Goal: Task Accomplishment & Management: Manage account settings

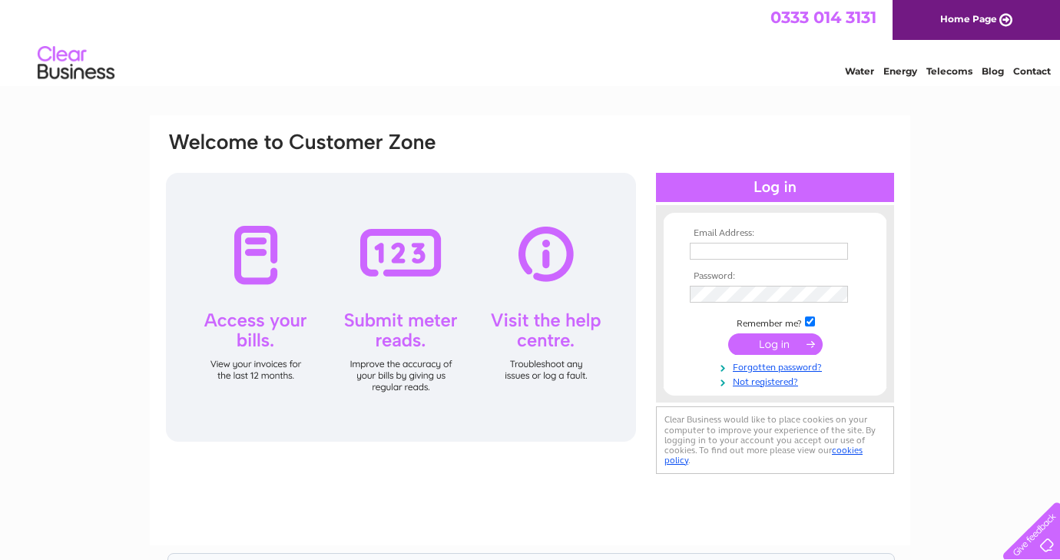
type input "[EMAIL_ADDRESS][DOMAIN_NAME]"
click at [766, 349] on input "submit" at bounding box center [775, 344] width 94 height 22
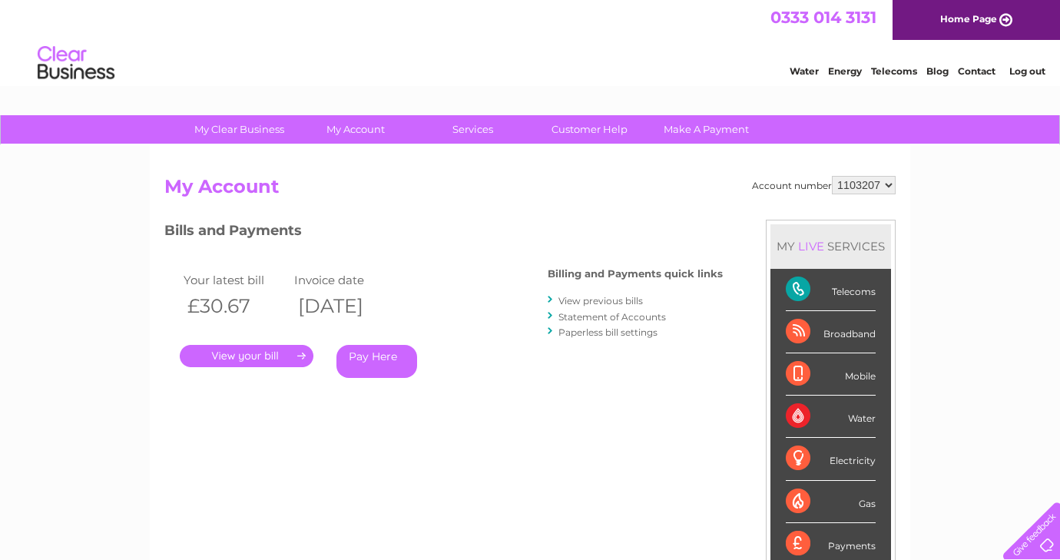
click at [260, 359] on link "." at bounding box center [247, 356] width 134 height 22
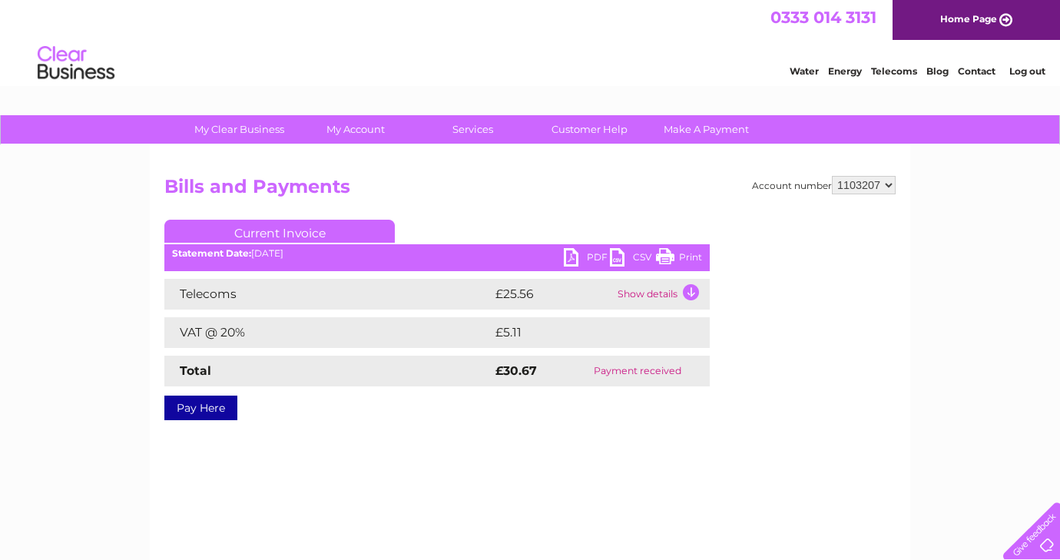
click at [571, 256] on link "PDF" at bounding box center [587, 259] width 46 height 22
